Goal: Find specific page/section: Find specific page/section

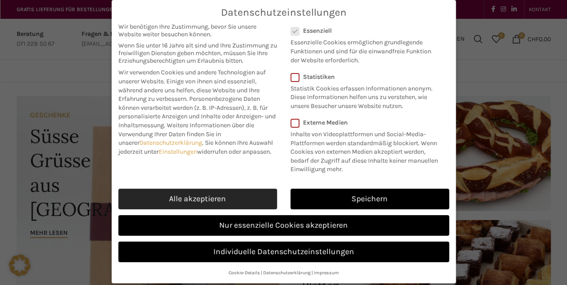
click at [208, 195] on link "Alle akzeptieren" at bounding box center [197, 199] width 159 height 21
checkbox input "true"
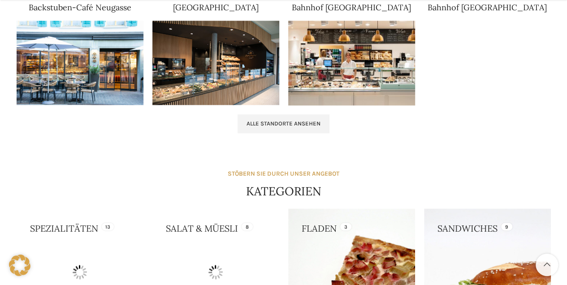
scroll to position [657, 0]
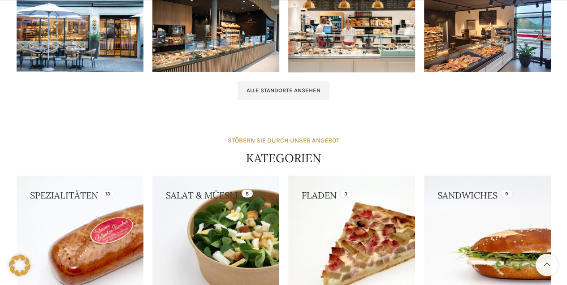
click at [69, 29] on img at bounding box center [80, 29] width 127 height 85
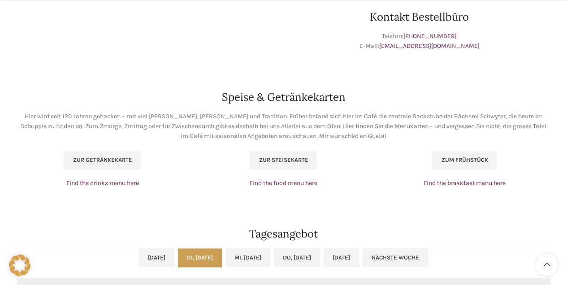
scroll to position [538, 0]
click at [282, 160] on span "Zur Speisekarte" at bounding box center [283, 159] width 49 height 7
